Goal: Download file/media

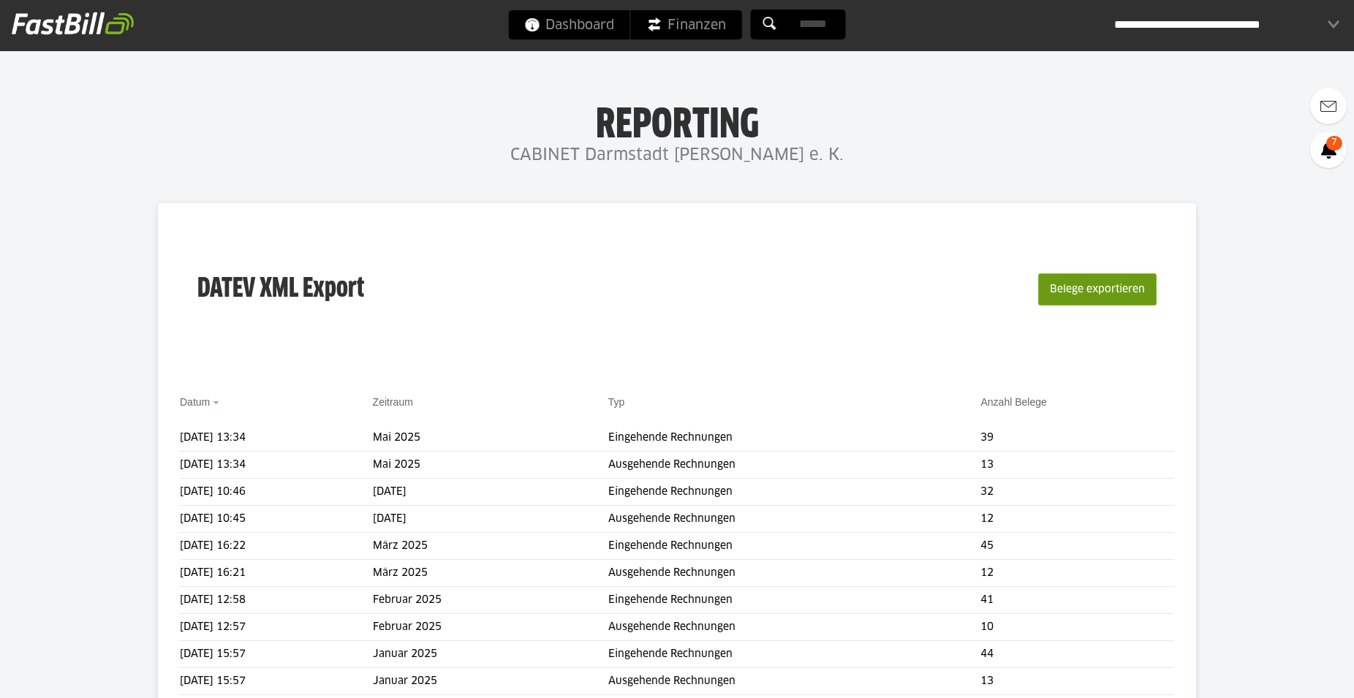
click at [1085, 285] on button "Belege exportieren" at bounding box center [1097, 289] width 118 height 32
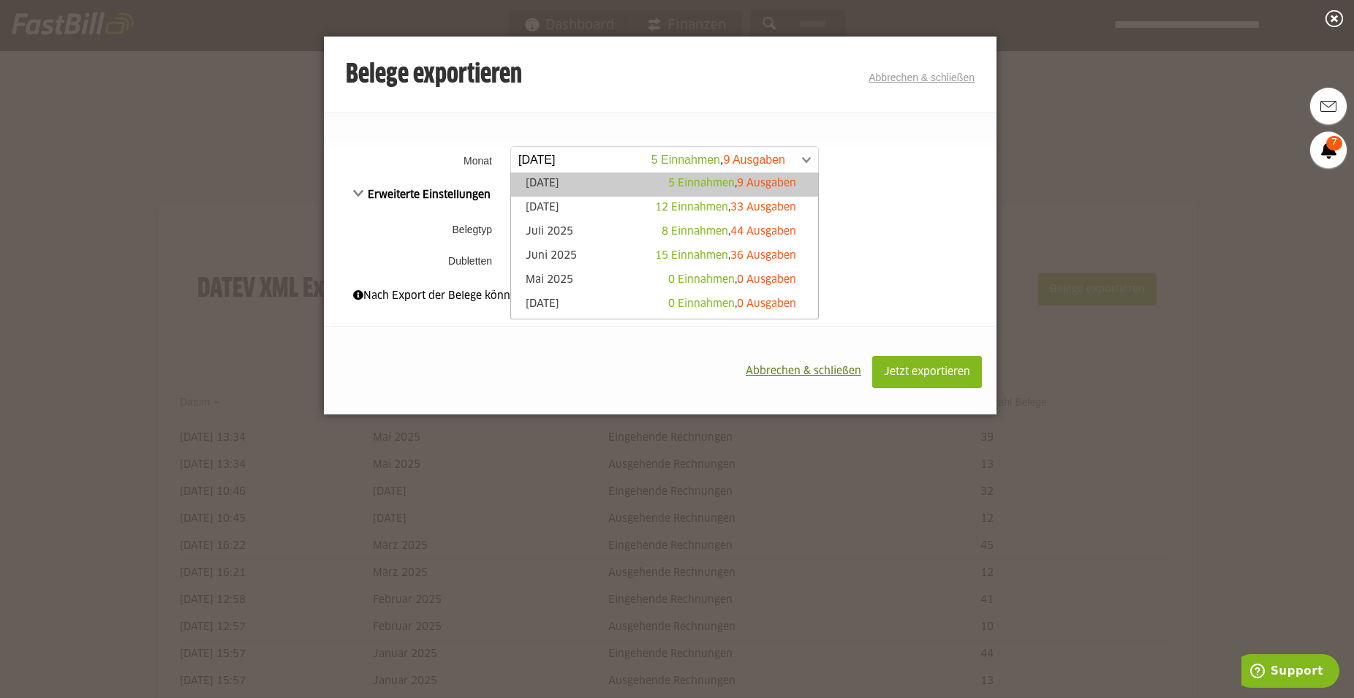
click at [807, 154] on span at bounding box center [657, 160] width 307 height 26
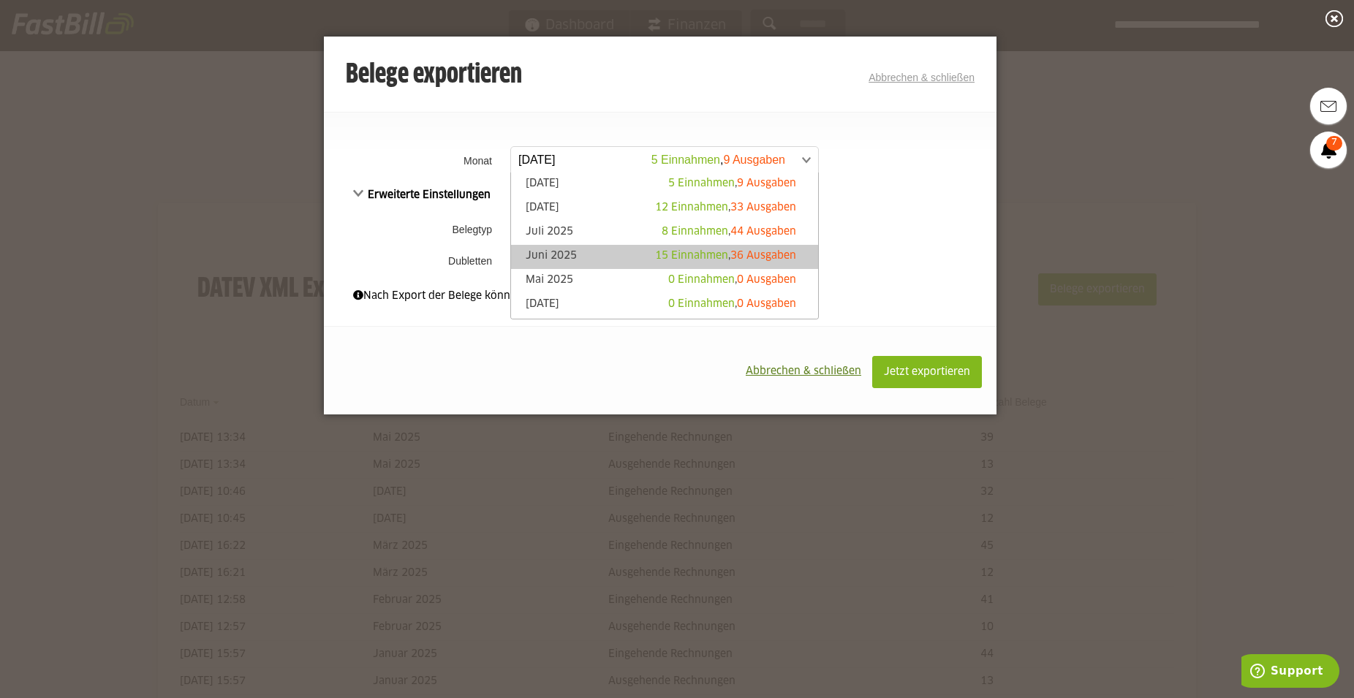
click at [655, 251] on span "15 Einnahmen" at bounding box center [691, 256] width 73 height 10
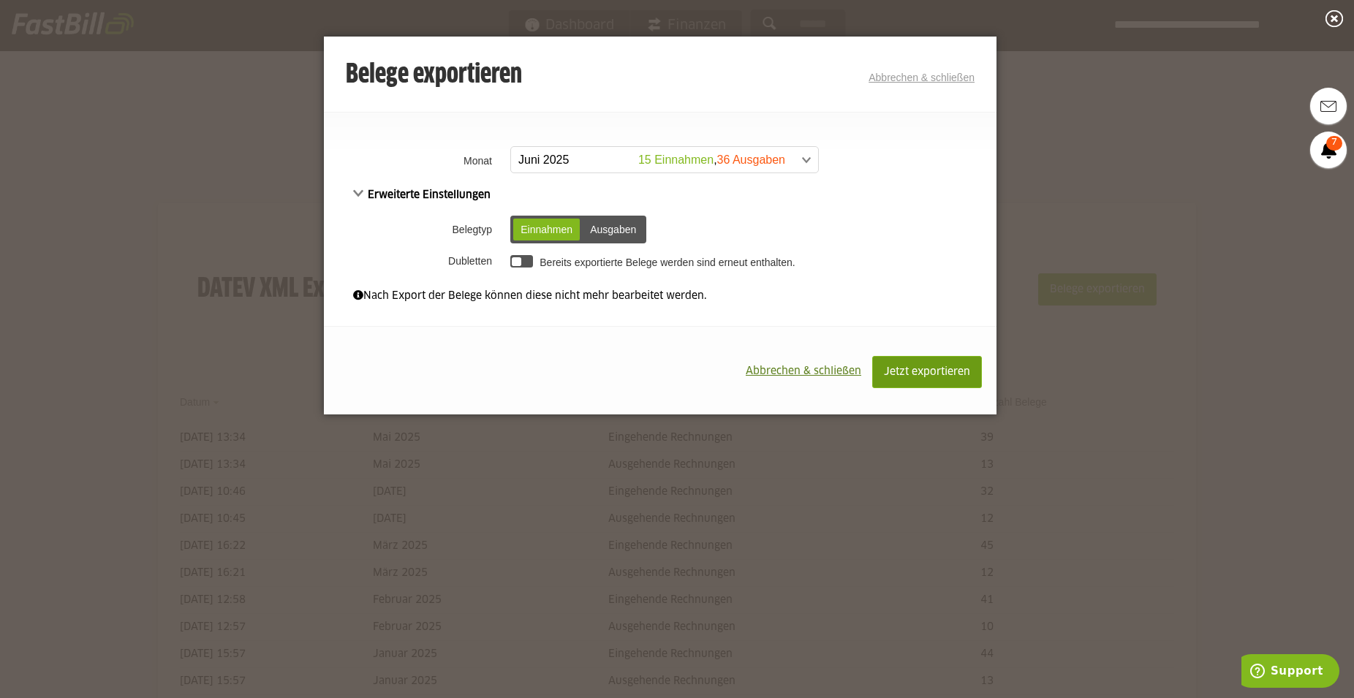
click at [906, 362] on button "Jetzt exportieren" at bounding box center [927, 372] width 110 height 32
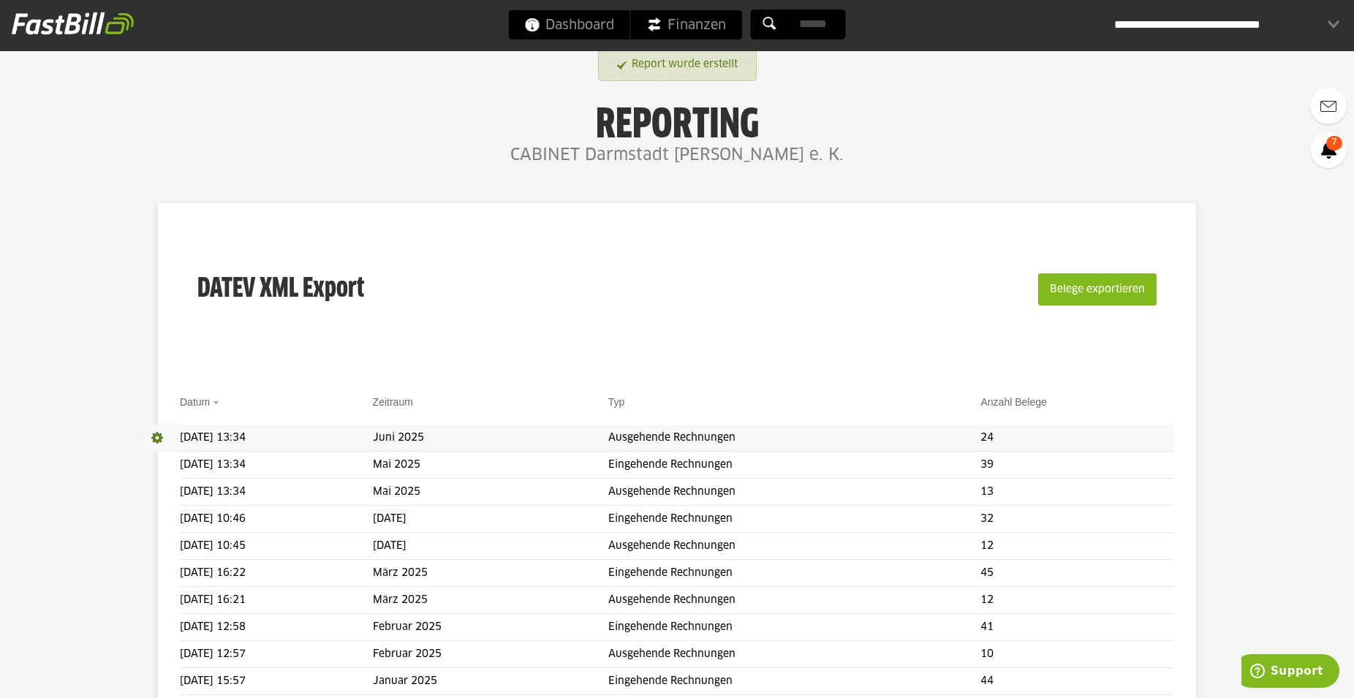
click at [154, 437] on span at bounding box center [161, 437] width 37 height 29
click at [164, 454] on link "Download" at bounding box center [182, 457] width 78 height 17
click at [1109, 293] on button "Belege exportieren" at bounding box center [1097, 289] width 118 height 32
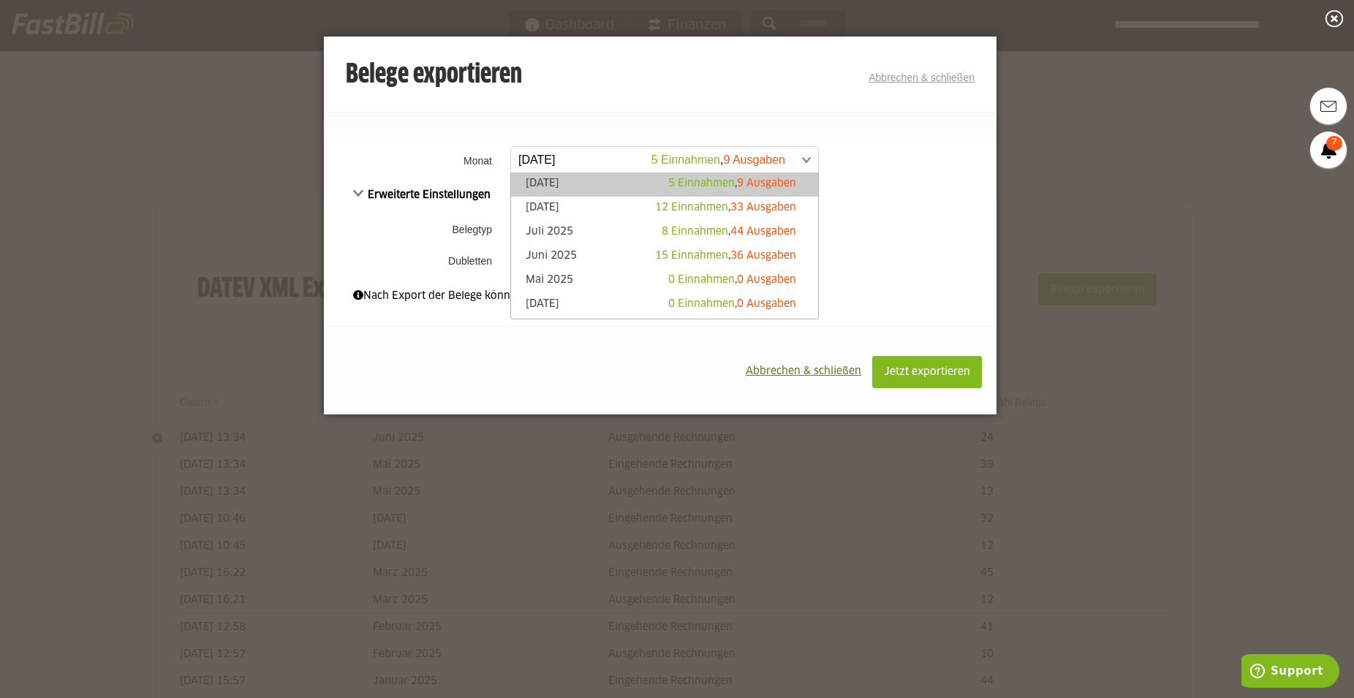
click at [805, 157] on span at bounding box center [657, 160] width 307 height 26
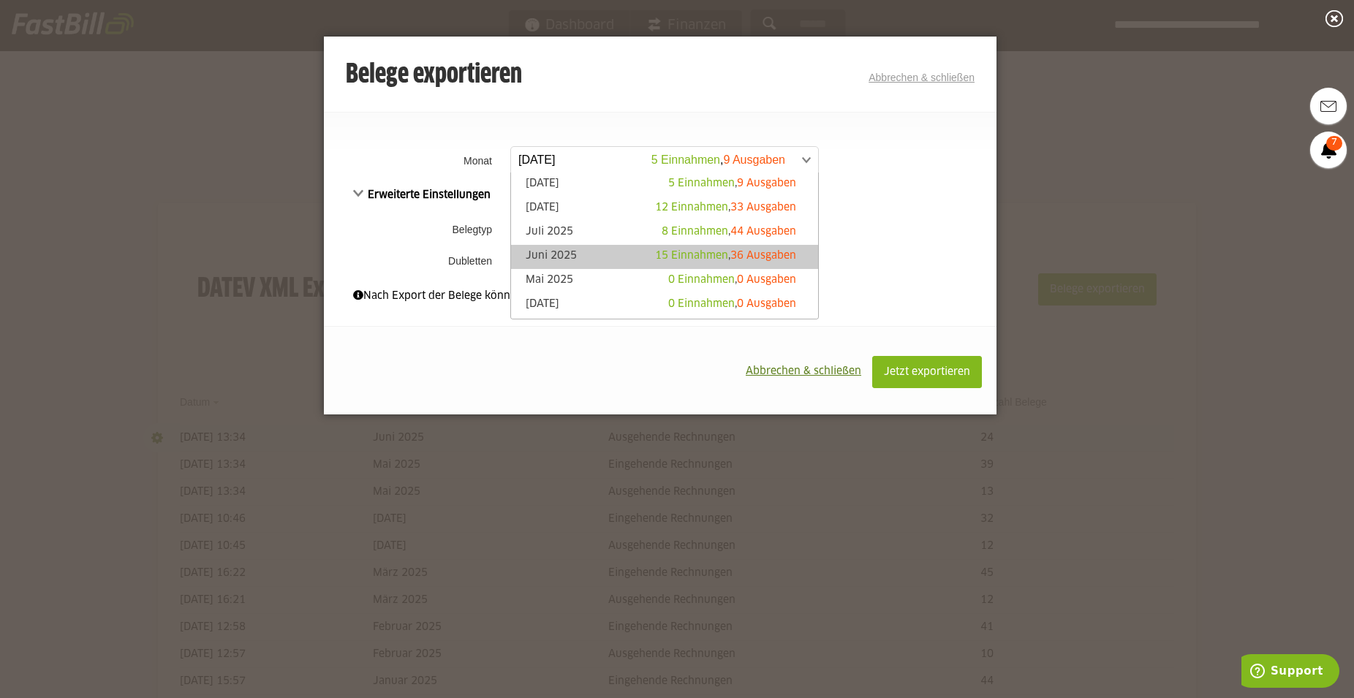
click at [570, 255] on link "Juni 2025 15 Einnahmen , 36 Ausgaben" at bounding box center [664, 257] width 292 height 17
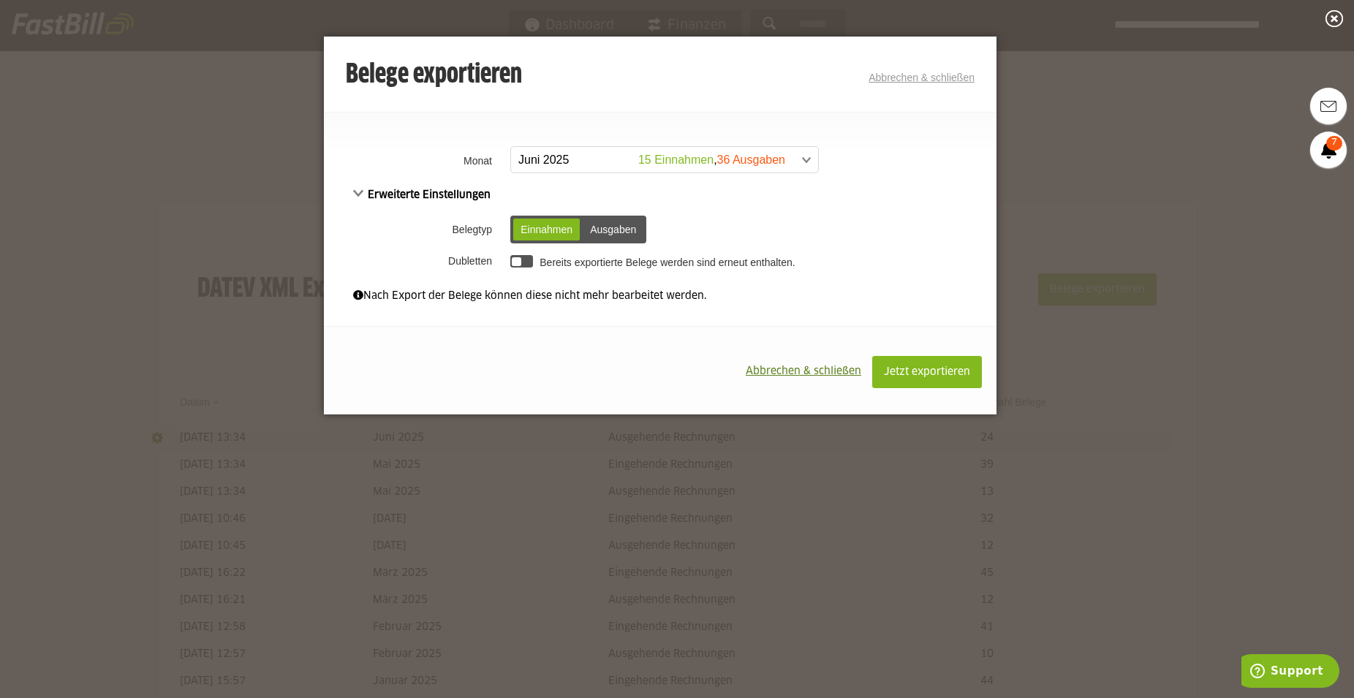
click at [614, 233] on div "Ausgaben" at bounding box center [613, 230] width 61 height 22
click at [955, 379] on button "Jetzt exportieren" at bounding box center [927, 372] width 110 height 32
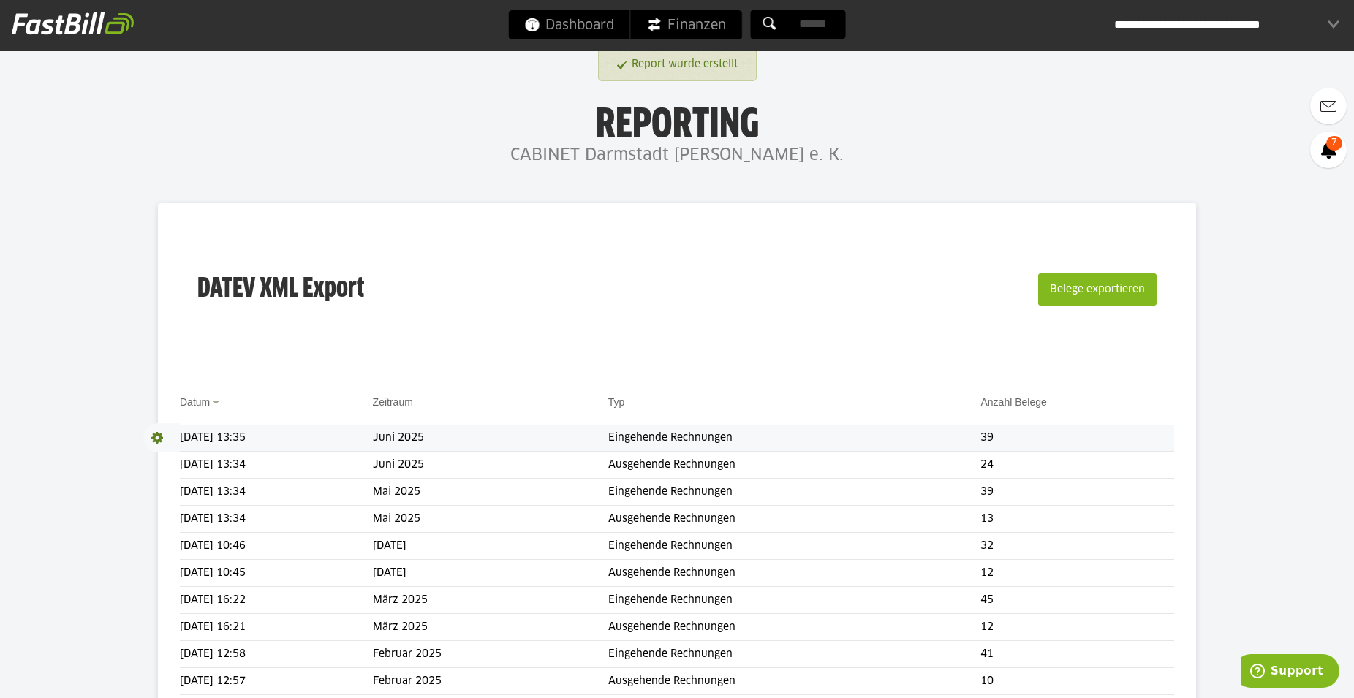
click at [157, 433] on span at bounding box center [161, 437] width 37 height 29
click at [155, 439] on span "Download" at bounding box center [161, 437] width 37 height 29
click at [162, 464] on link "Download" at bounding box center [182, 457] width 78 height 17
click at [158, 437] on span "Download" at bounding box center [161, 437] width 37 height 29
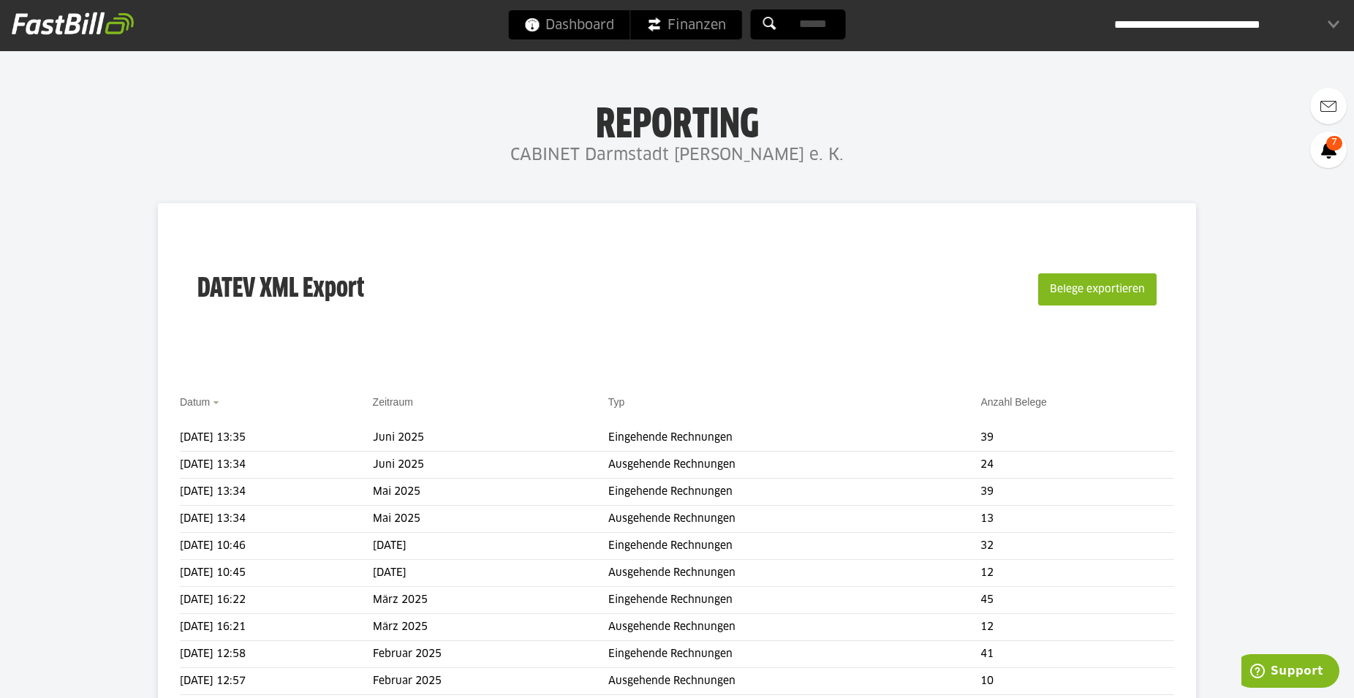
click at [1333, 18] on div "**********" at bounding box center [1226, 24] width 225 height 29
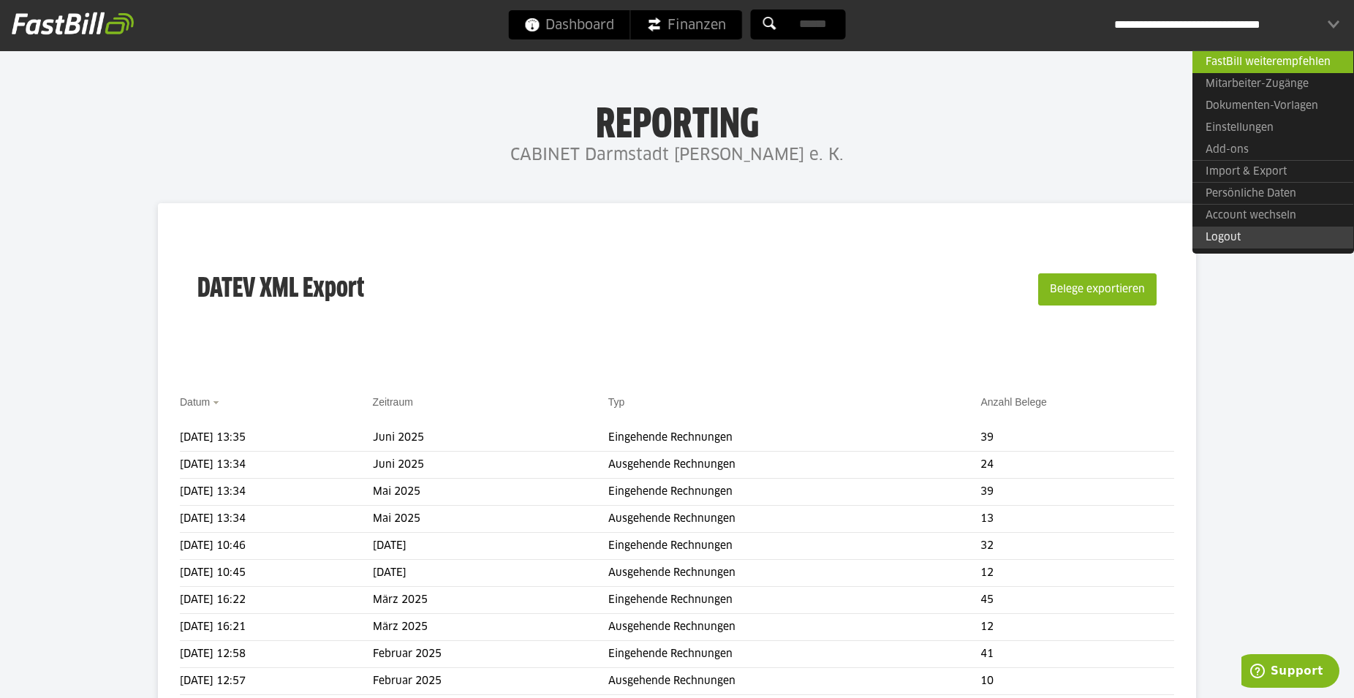
click at [1271, 243] on link "Logout" at bounding box center [1273, 238] width 161 height 22
